Goal: Task Accomplishment & Management: Complete application form

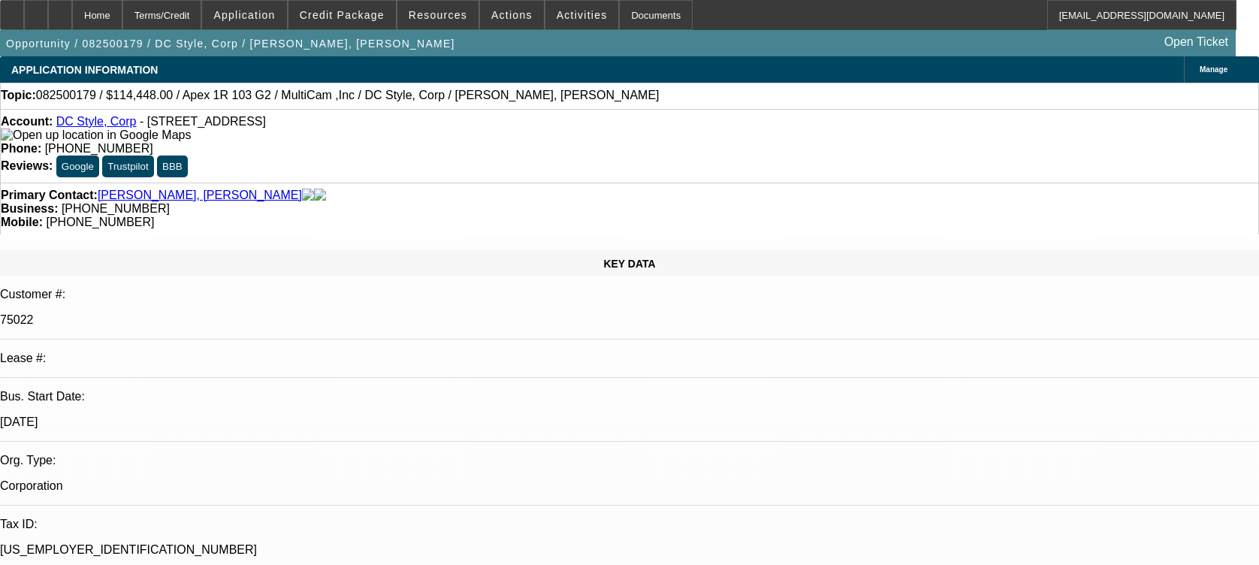
select select "0"
select select "6"
select select "0"
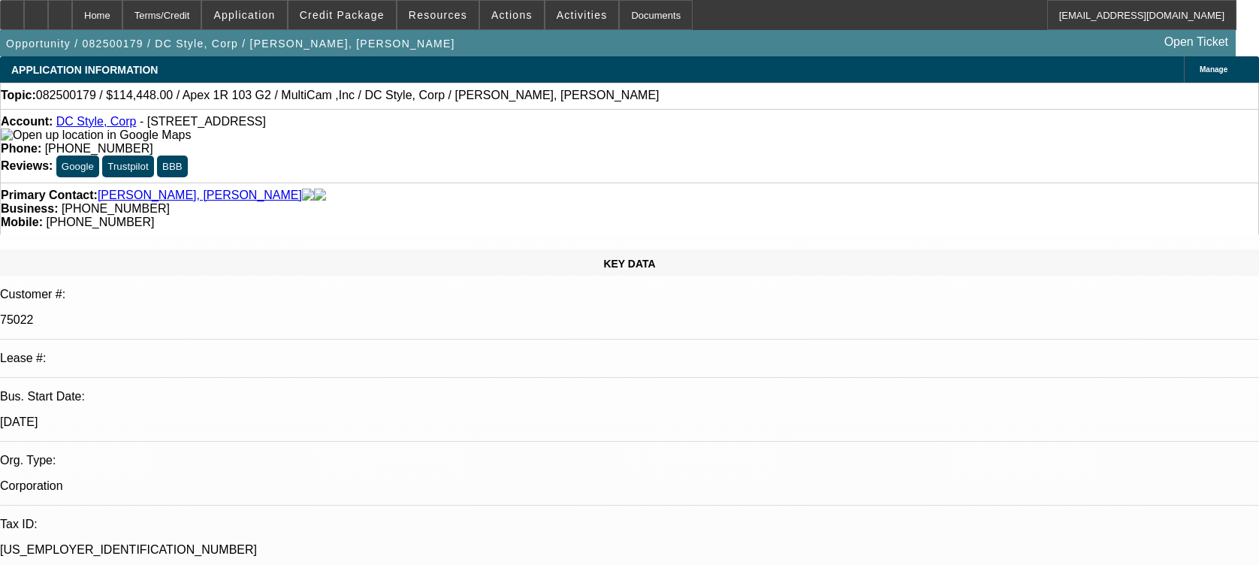
select select "0"
select select "6"
select select "0"
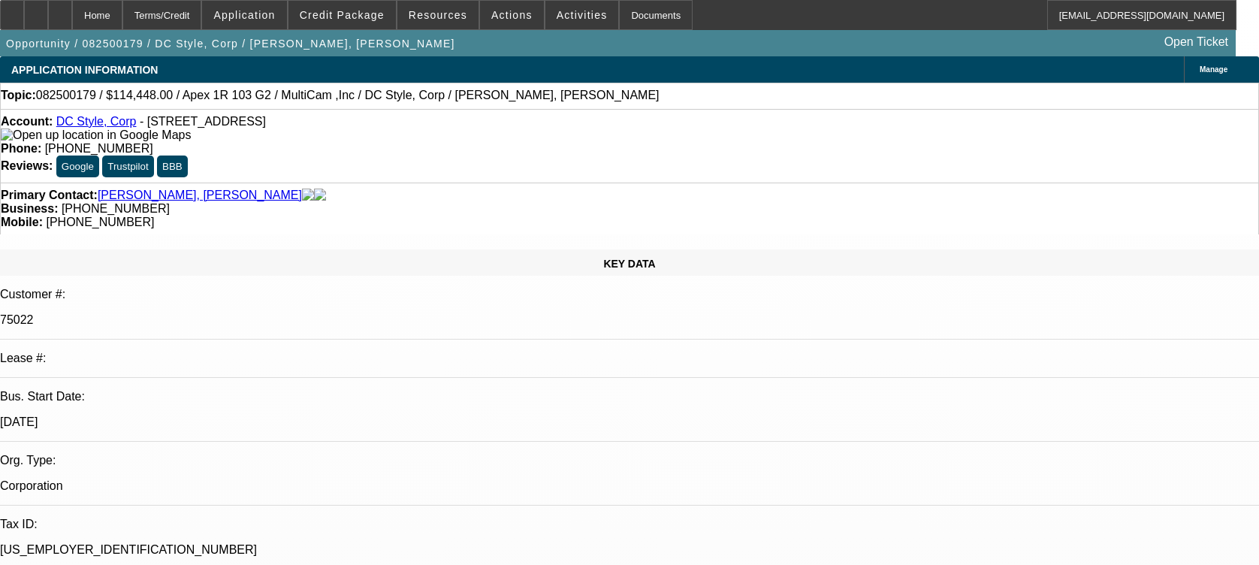
select select "0"
select select "6"
select select "0"
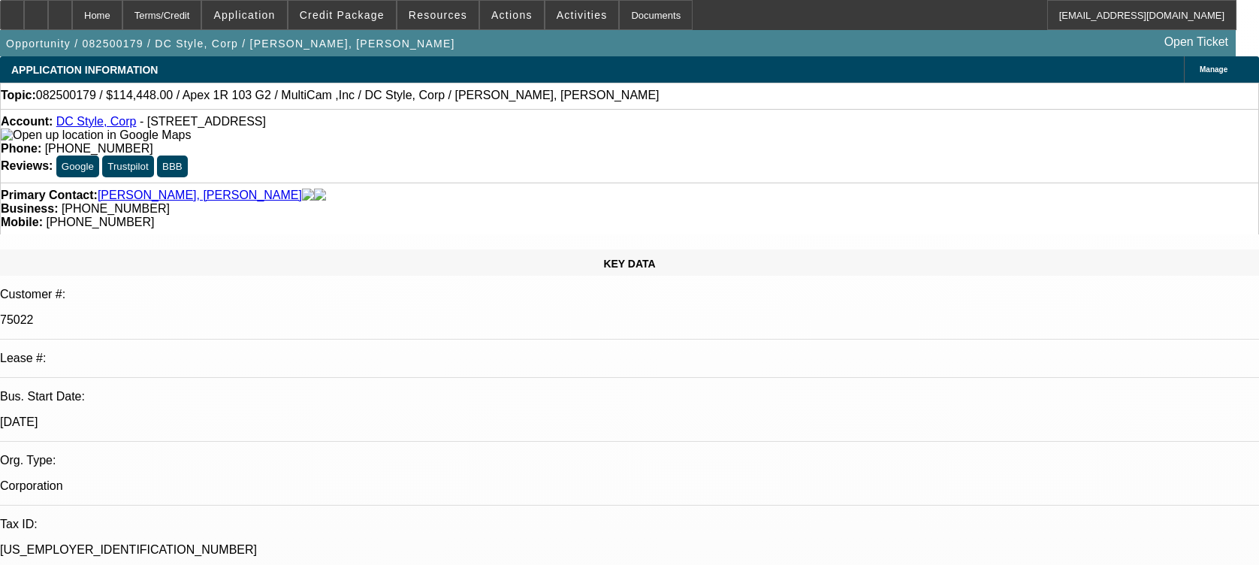
select select "6"
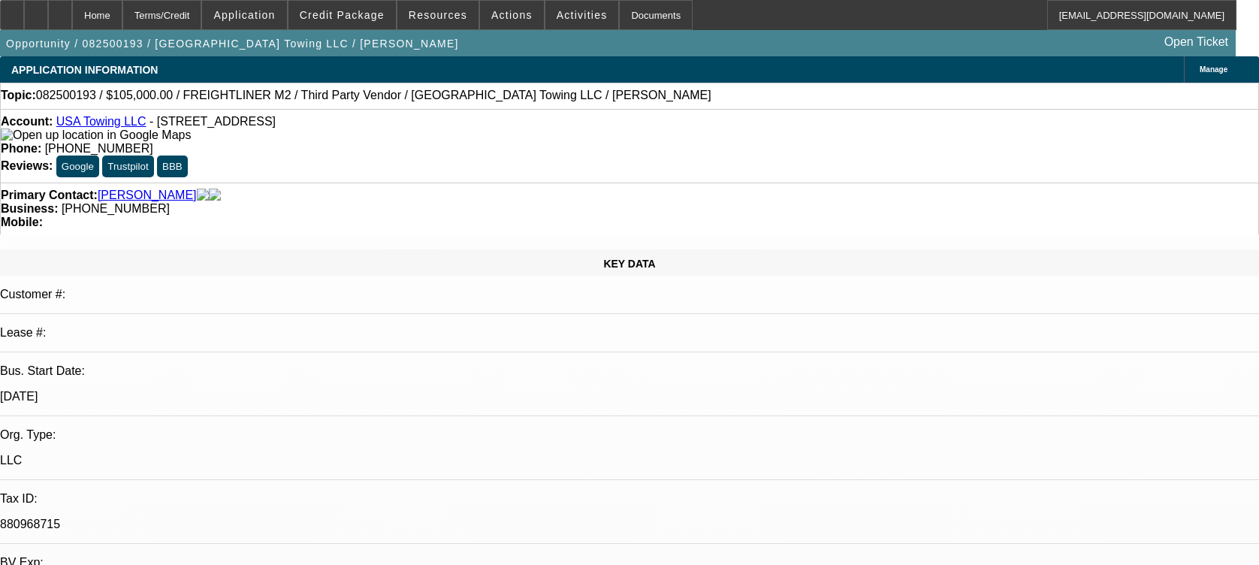
select select "0"
select select "2"
select select "0"
select select "6"
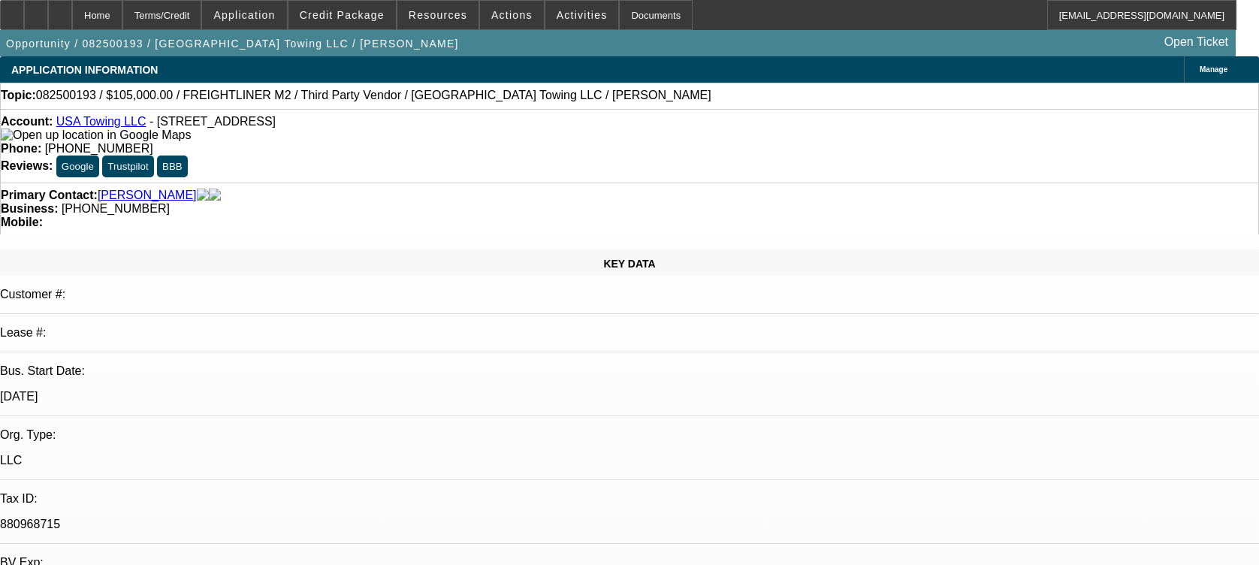
select select "0"
select select "2"
select select "0"
select select "6"
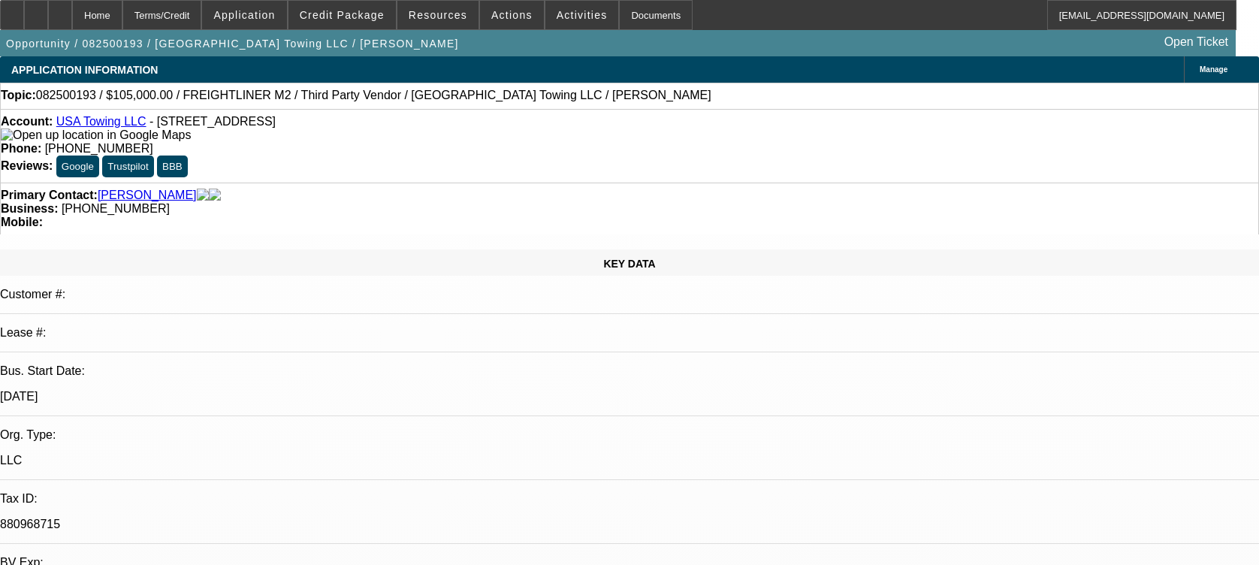
select select "0"
select select "2"
select select "0"
select select "6"
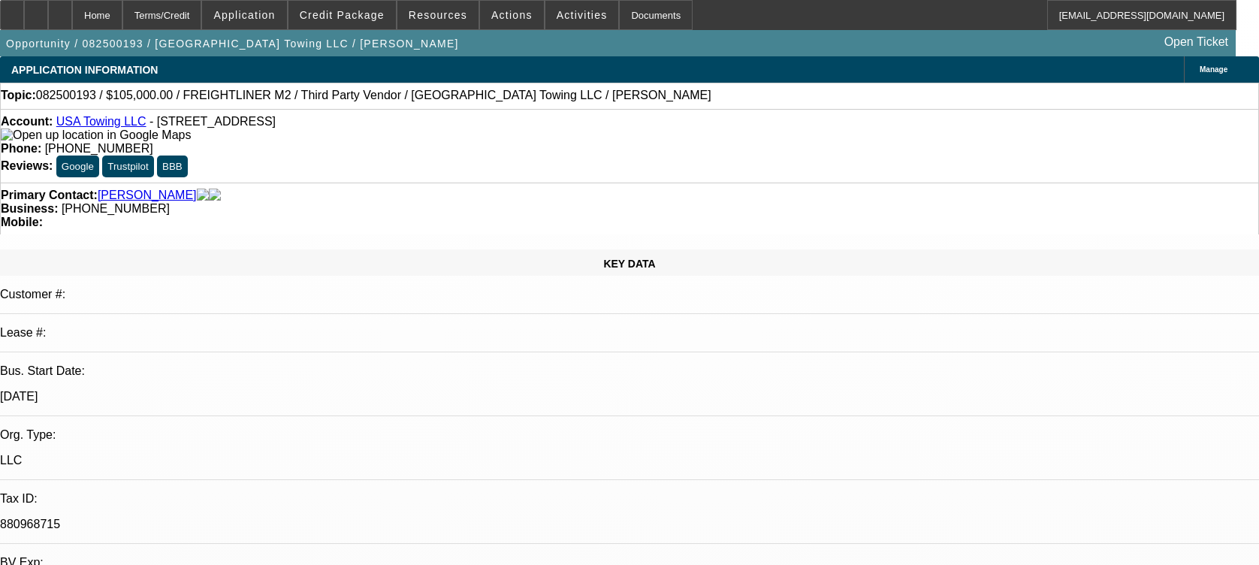
select select "0"
select select "2"
select select "0"
select select "6"
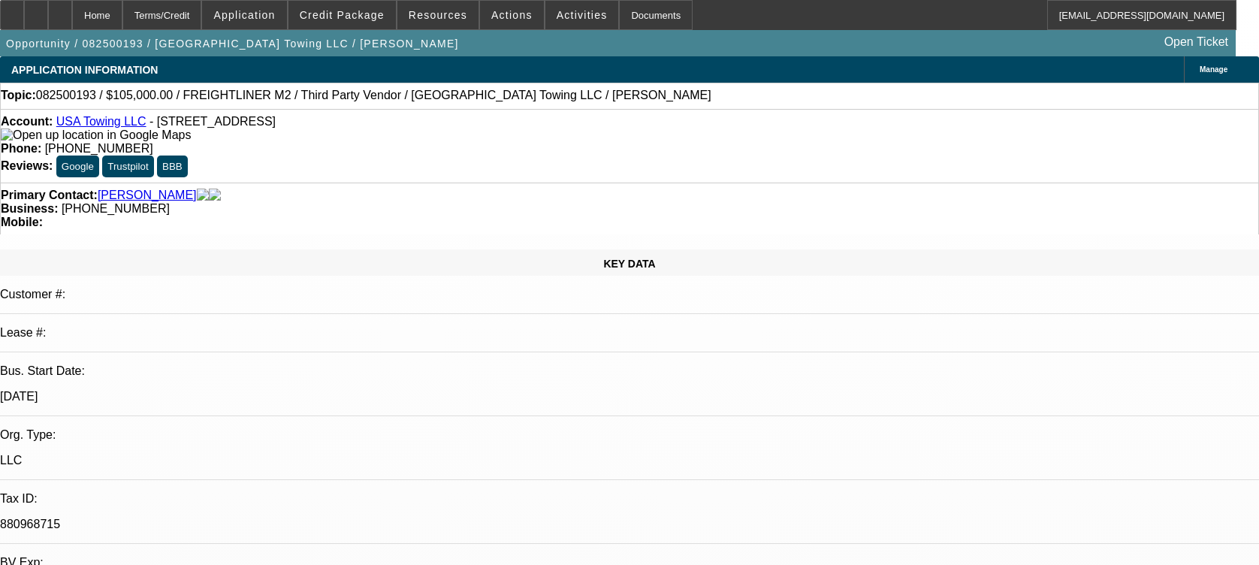
scroll to position [2153, 0]
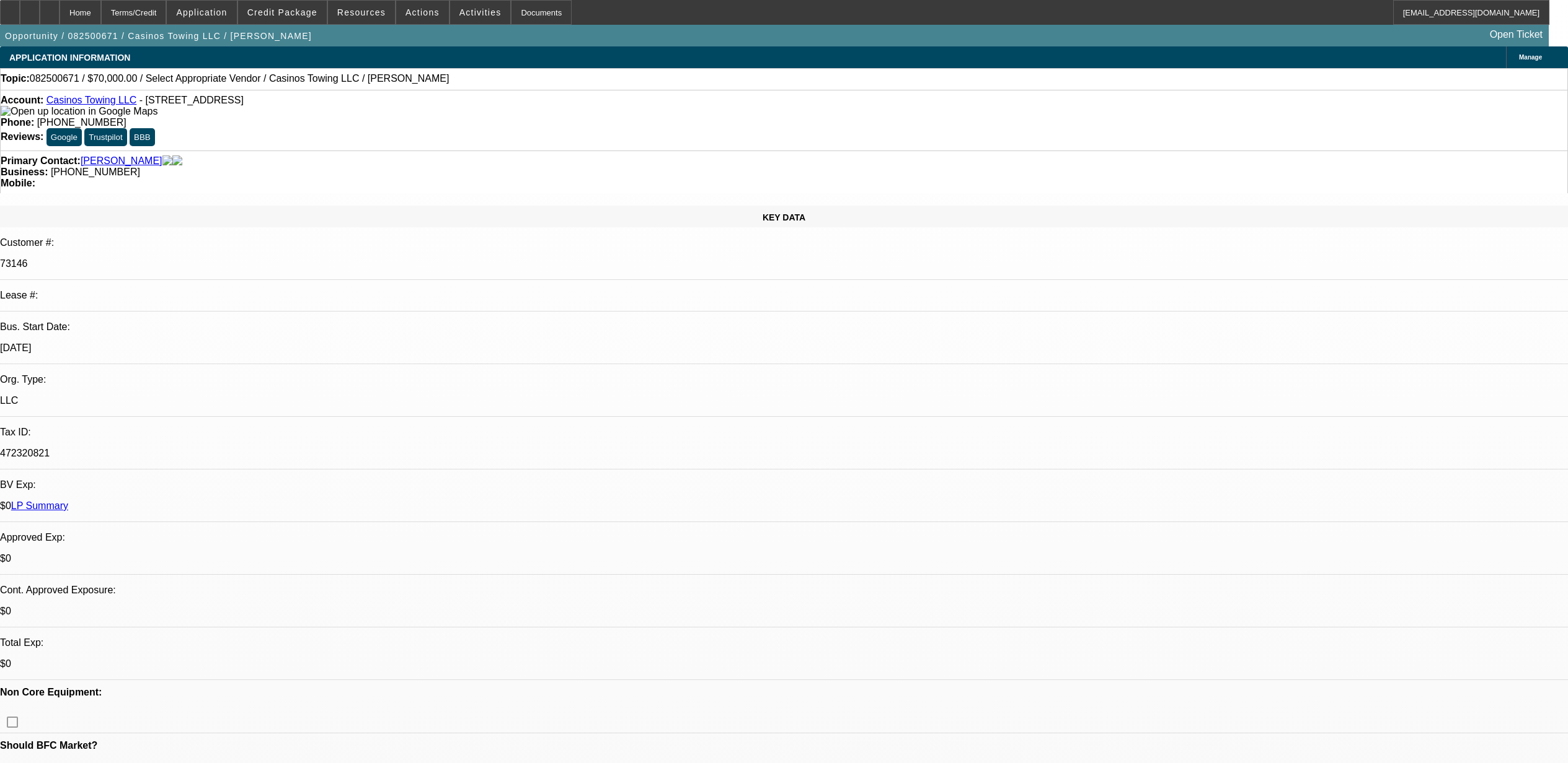
select select "0"
select select "2"
select select "0.1"
select select "4"
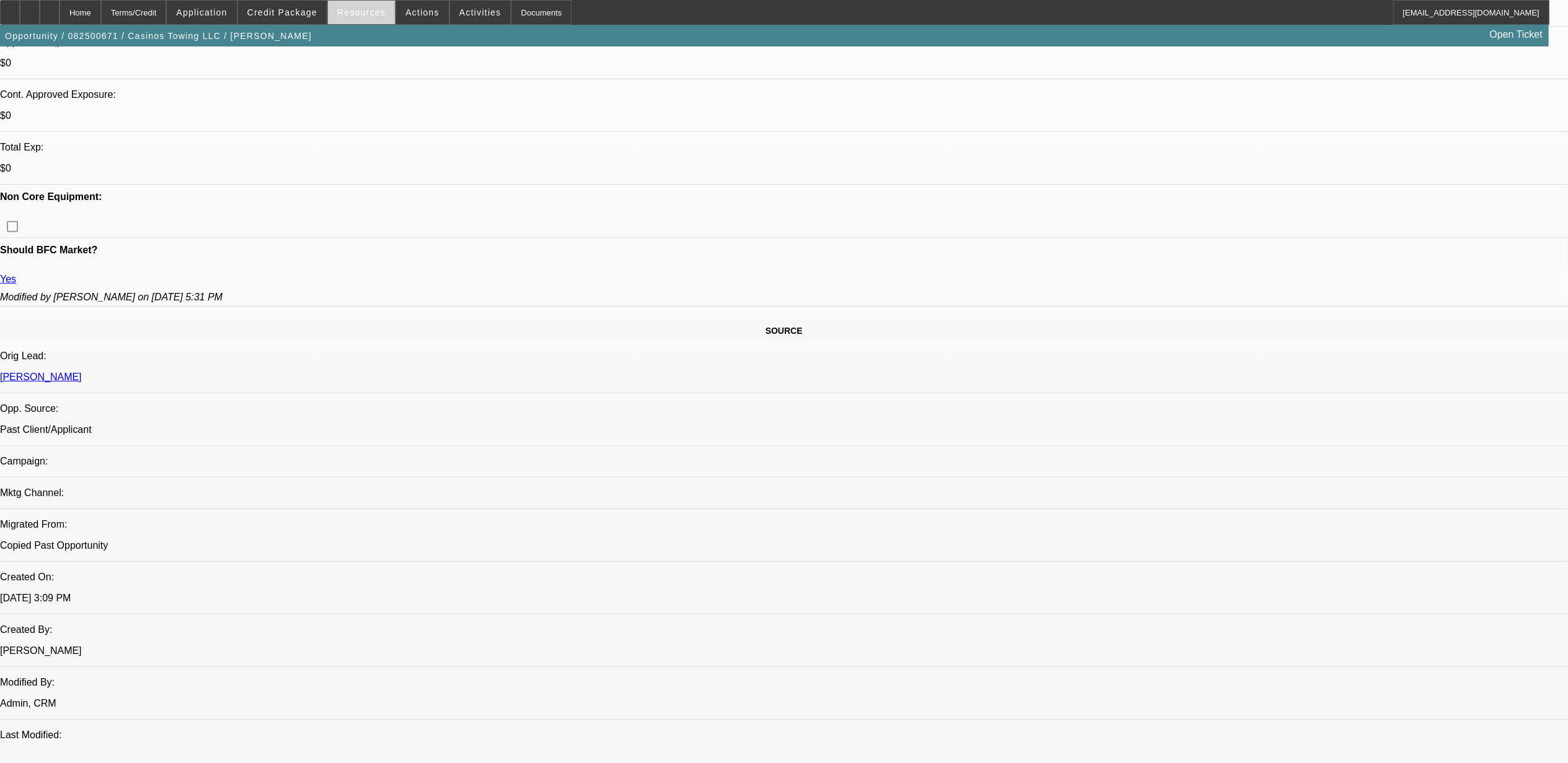
scroll to position [496, 0]
